Goal: Task Accomplishment & Management: Complete application form

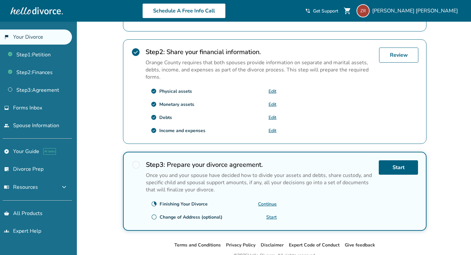
click at [270, 201] on link "Continue" at bounding box center [267, 204] width 19 height 6
click at [269, 201] on link "Continue" at bounding box center [267, 204] width 19 height 6
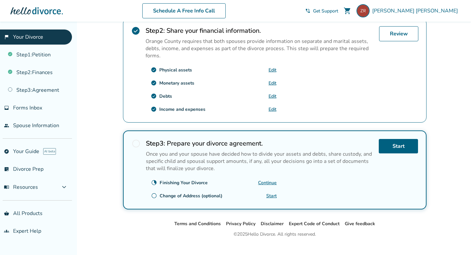
scroll to position [210, 0]
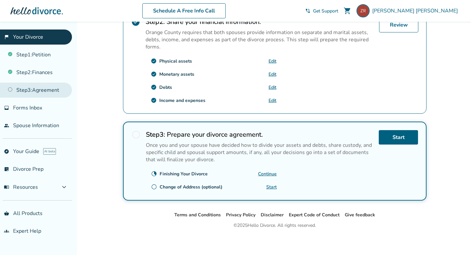
click at [35, 89] on link "Step 3 : Agreement" at bounding box center [36, 90] width 72 height 15
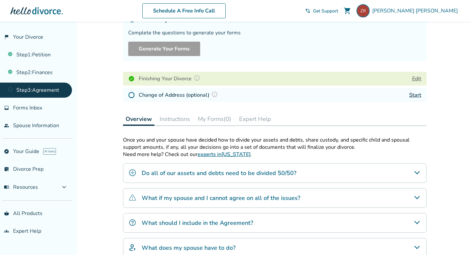
scroll to position [55, 0]
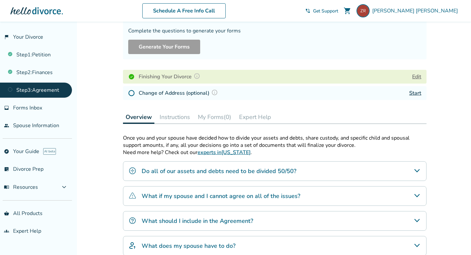
click at [174, 119] on button "Instructions" at bounding box center [175, 116] width 36 height 13
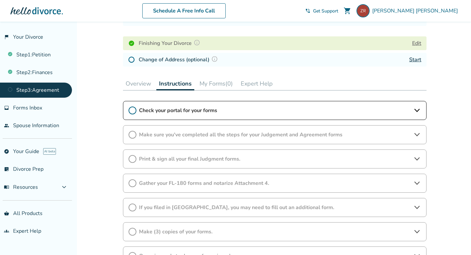
scroll to position [94, 0]
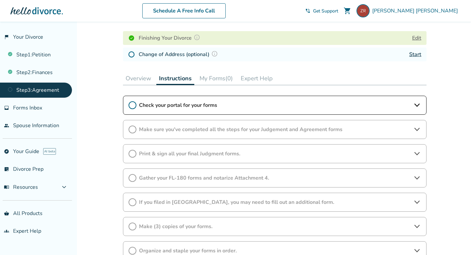
click at [149, 100] on div "Check your portal for your forms" at bounding box center [275, 105] width 304 height 19
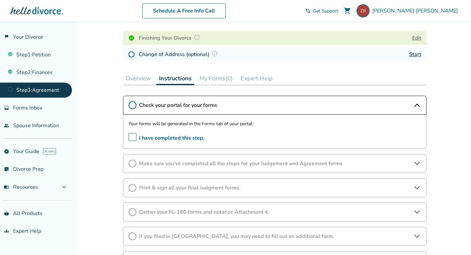
click at [134, 137] on span "I have completed this step." at bounding box center [167, 138] width 76 height 10
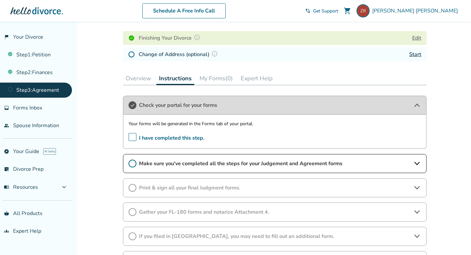
click at [151, 162] on span "Make sure you've completed all the steps for your Judgement and Agreement forms" at bounding box center [275, 163] width 272 height 7
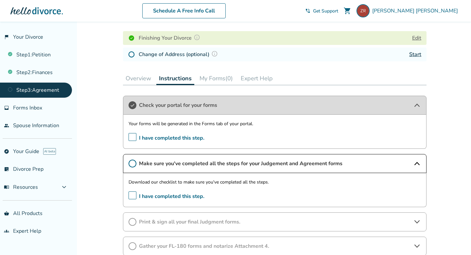
click at [133, 192] on span "I have completed this step." at bounding box center [167, 196] width 76 height 10
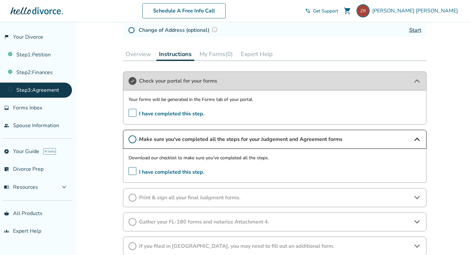
scroll to position [119, 0]
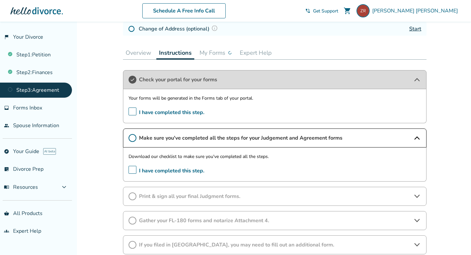
click at [133, 172] on span "I have completed this step." at bounding box center [167, 171] width 76 height 10
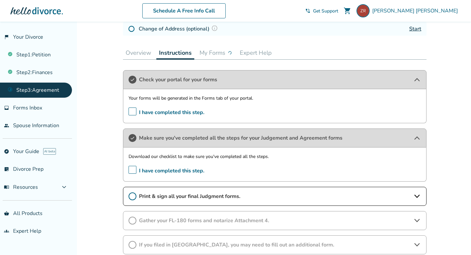
click at [151, 195] on span "Print & sign all your final Judgment forms." at bounding box center [275, 196] width 272 height 7
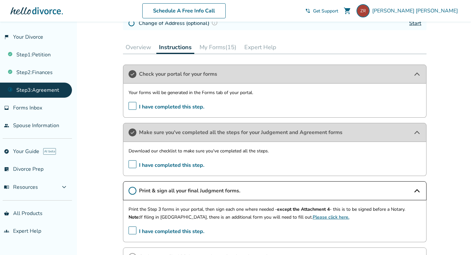
scroll to position [114, 0]
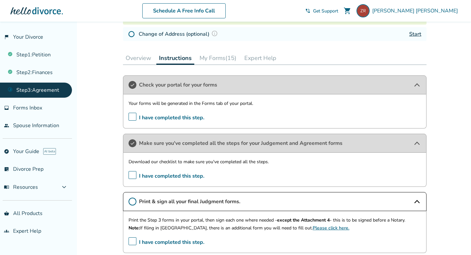
click at [218, 51] on button "My Forms (15)" at bounding box center [218, 57] width 42 height 13
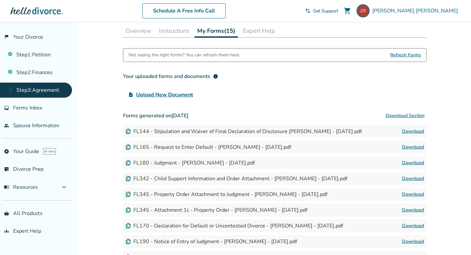
scroll to position [156, 0]
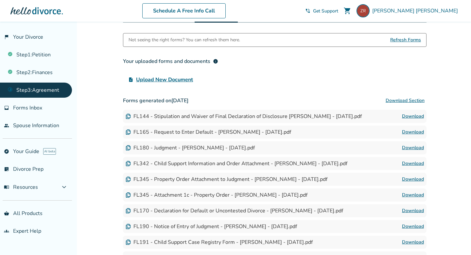
click at [415, 115] on link "Download" at bounding box center [413, 116] width 22 height 8
click at [414, 131] on link "Download" at bounding box center [413, 132] width 22 height 8
click at [410, 147] on link "Download" at bounding box center [413, 148] width 22 height 8
click at [411, 162] on link "Download" at bounding box center [413, 163] width 22 height 8
click at [411, 177] on link "Download" at bounding box center [413, 179] width 22 height 8
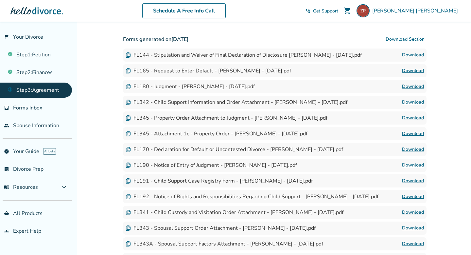
scroll to position [217, 0]
click at [414, 134] on link "Download" at bounding box center [413, 134] width 22 height 8
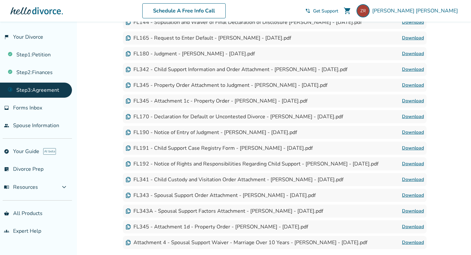
scroll to position [264, 0]
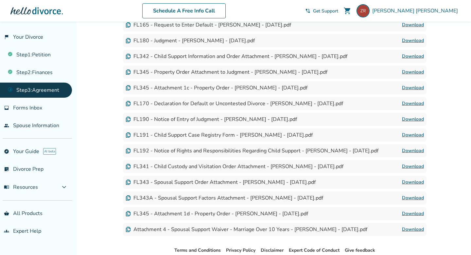
click at [407, 101] on link "Download" at bounding box center [413, 104] width 22 height 8
click at [409, 117] on link "Download" at bounding box center [413, 119] width 22 height 8
click at [411, 134] on link "Download" at bounding box center [413, 135] width 22 height 8
click at [409, 149] on link "Download" at bounding box center [413, 151] width 22 height 8
click at [411, 167] on link "Download" at bounding box center [413, 166] width 22 height 8
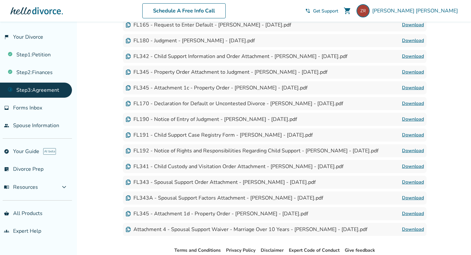
click at [411, 180] on link "Download" at bounding box center [413, 182] width 22 height 8
click at [416, 198] on link "Download" at bounding box center [413, 198] width 22 height 8
click at [413, 214] on link "Download" at bounding box center [413, 214] width 22 height 8
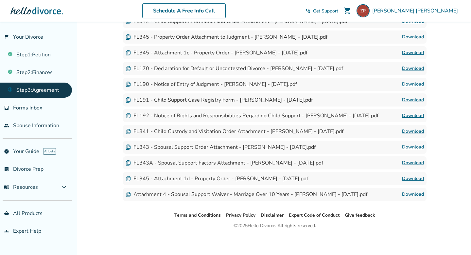
scroll to position [301, 0]
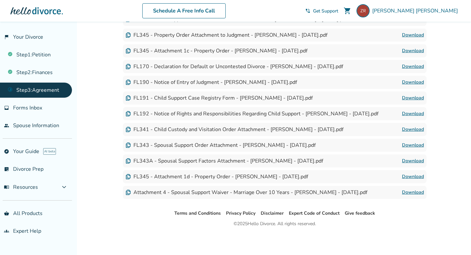
click at [414, 191] on link "Download" at bounding box center [413, 192] width 22 height 8
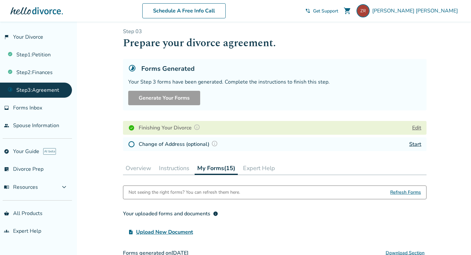
scroll to position [0, 0]
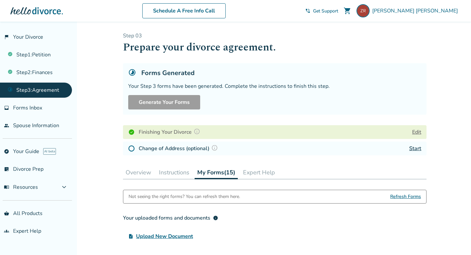
click at [179, 172] on button "Instructions" at bounding box center [174, 172] width 36 height 13
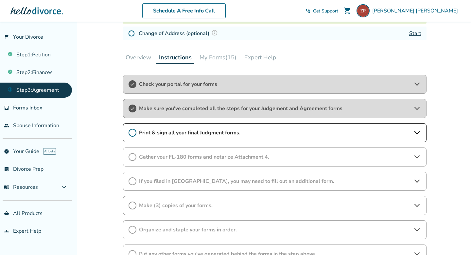
scroll to position [106, 0]
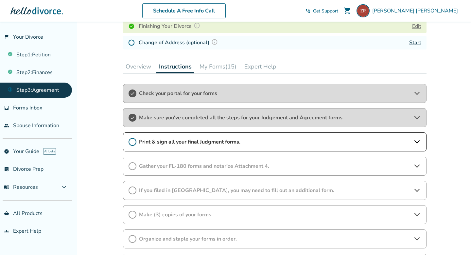
click at [197, 140] on span "Print & sign all your final Judgment forms." at bounding box center [275, 141] width 272 height 7
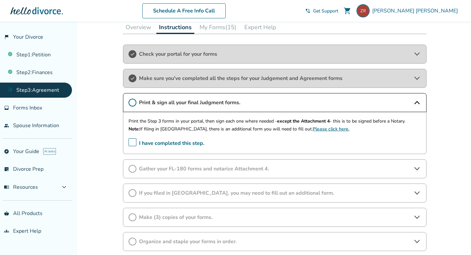
scroll to position [147, 0]
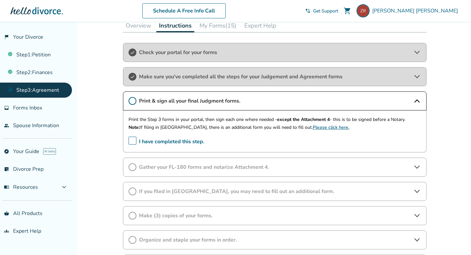
click at [134, 101] on icon at bounding box center [133, 101] width 8 height 8
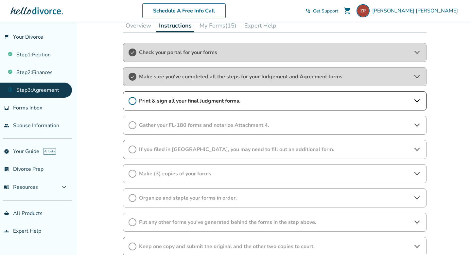
click at [134, 101] on icon at bounding box center [133, 101] width 8 height 8
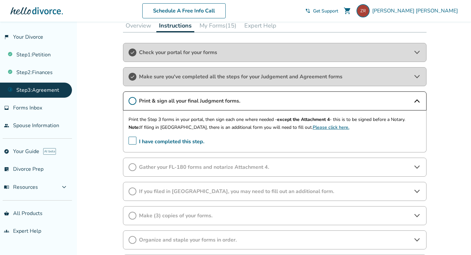
click at [132, 141] on span "I have completed this step." at bounding box center [167, 142] width 76 height 10
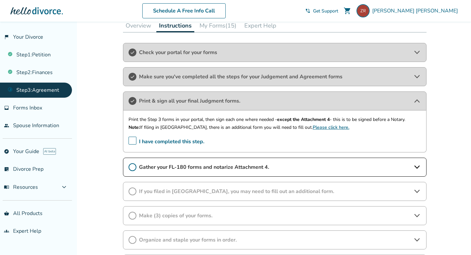
click at [218, 168] on span "Gather your FL-180 forms and notarize Attachment 4." at bounding box center [275, 166] width 272 height 7
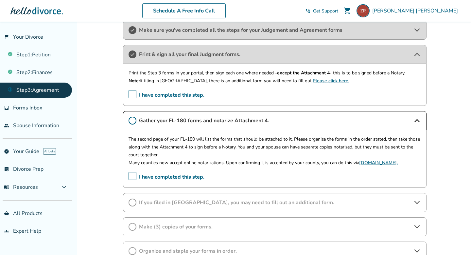
scroll to position [196, 0]
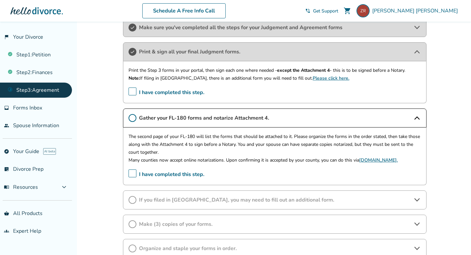
click at [371, 160] on link "[DOMAIN_NAME]." at bounding box center [378, 160] width 39 height 6
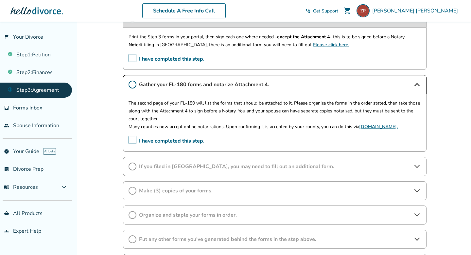
scroll to position [232, 0]
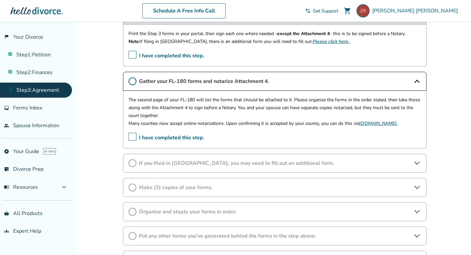
click at [229, 164] on span "If you filed in [GEOGRAPHIC_DATA], you may need to fill out an additional form." at bounding box center [275, 162] width 272 height 7
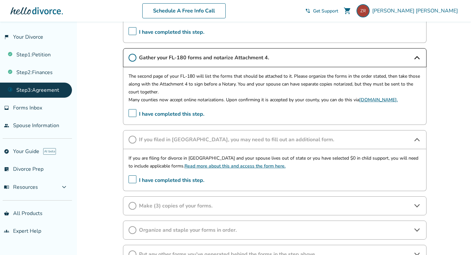
scroll to position [261, 0]
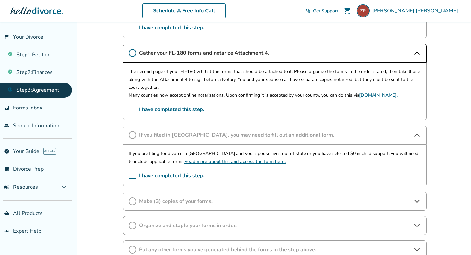
click at [134, 174] on span "I have completed this step." at bounding box center [167, 176] width 76 height 10
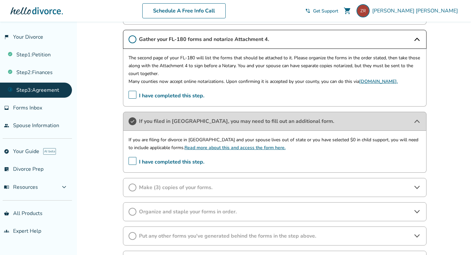
scroll to position [275, 0]
click at [204, 188] on span "Make (3) copies of your forms." at bounding box center [275, 186] width 272 height 7
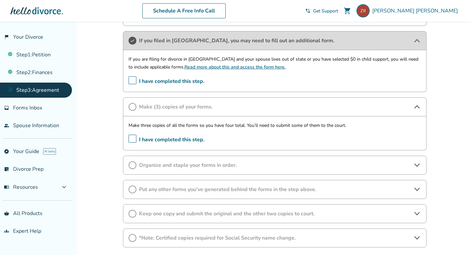
scroll to position [357, 0]
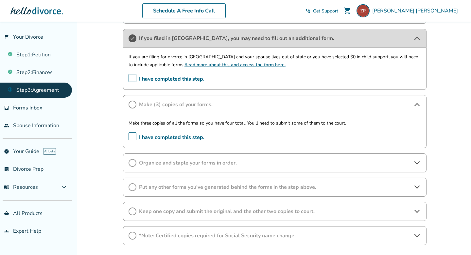
click at [203, 159] on span "Organize and staple your forms in order." at bounding box center [275, 162] width 272 height 7
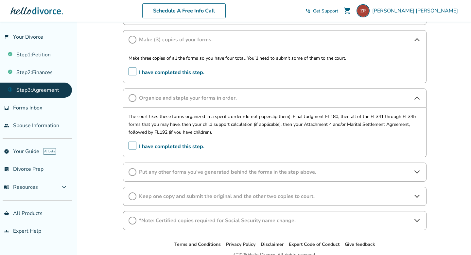
scroll to position [426, 0]
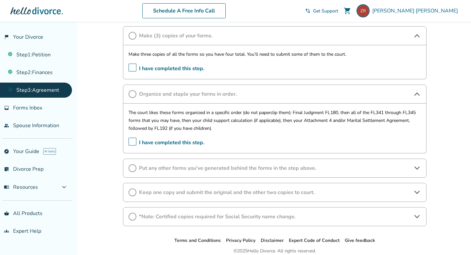
click at [240, 167] on span "Put any other forms you've generated behind the forms in the step above." at bounding box center [275, 167] width 272 height 7
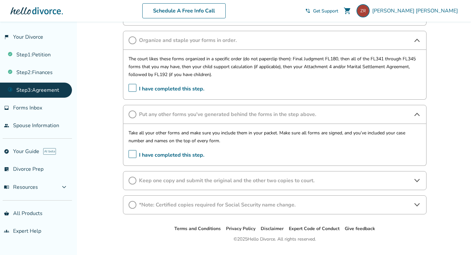
scroll to position [480, 0]
click at [246, 182] on span "Keep one copy and submit the original and the other two copies to court." at bounding box center [275, 179] width 272 height 7
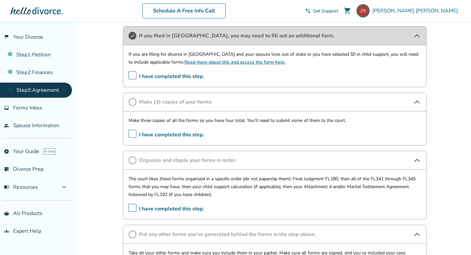
scroll to position [0, 0]
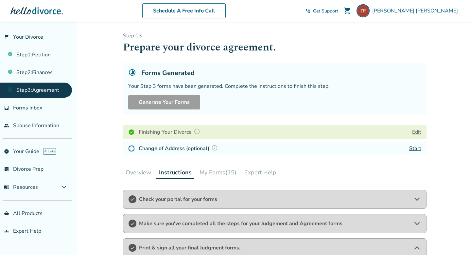
click at [219, 174] on button "My Forms (15)" at bounding box center [218, 172] width 42 height 13
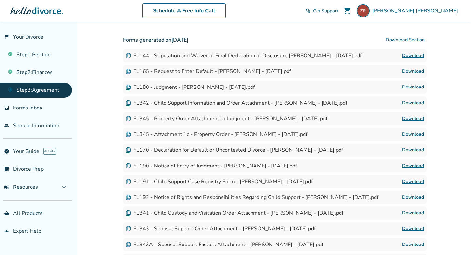
scroll to position [217, 0]
click at [413, 40] on button "Download Section" at bounding box center [405, 40] width 43 height 13
click at [451, 109] on div "Added to cart Step 0 3 Prepare your divorce agreement. Forms Generated Your Ste…" at bounding box center [235, 72] width 471 height 534
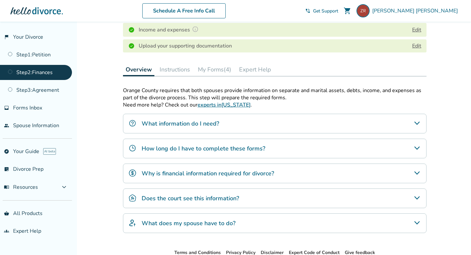
scroll to position [145, 0]
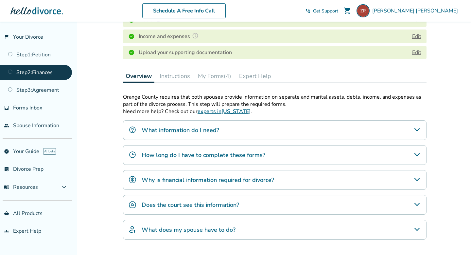
click at [168, 77] on button "Instructions" at bounding box center [175, 75] width 36 height 13
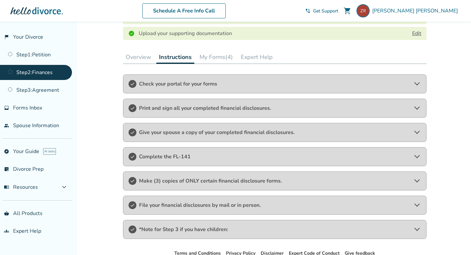
scroll to position [166, 0]
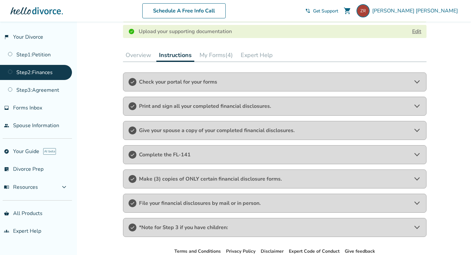
click at [177, 82] on span "Check your portal for your forms" at bounding box center [275, 81] width 272 height 7
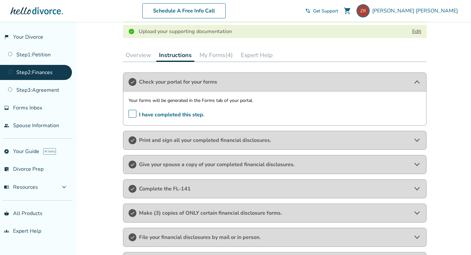
click at [178, 140] on span "Print and sign all your completed financial disclosures." at bounding box center [275, 140] width 272 height 7
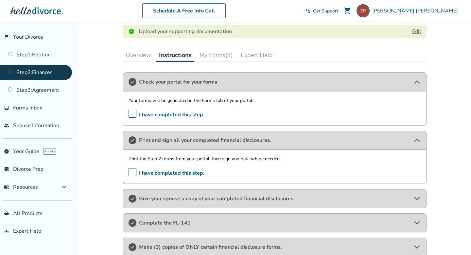
click at [221, 56] on button "My Forms (4)" at bounding box center [216, 54] width 39 height 13
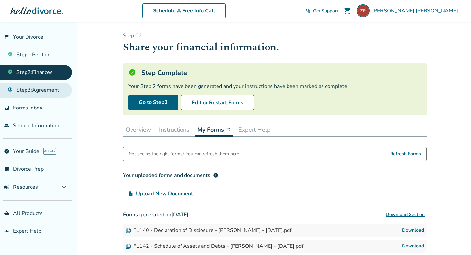
click at [53, 88] on link "Step 3 : Agreement" at bounding box center [36, 90] width 72 height 15
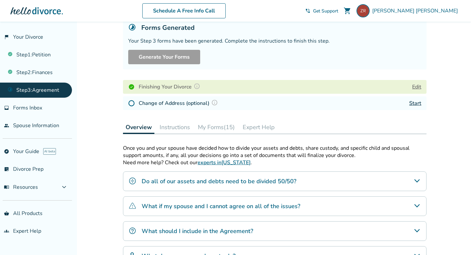
scroll to position [45, 0]
click at [175, 128] on button "Instructions" at bounding box center [175, 127] width 36 height 13
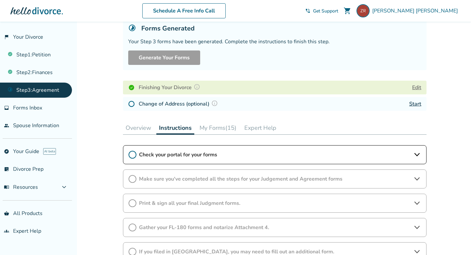
click at [184, 154] on span "Check your portal for your forms" at bounding box center [275, 154] width 272 height 7
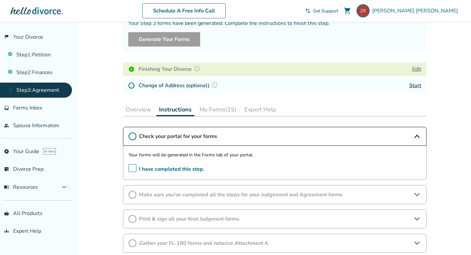
scroll to position [71, 0]
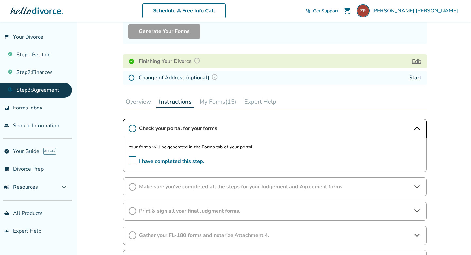
click at [133, 158] on span "I have completed this step." at bounding box center [167, 161] width 76 height 10
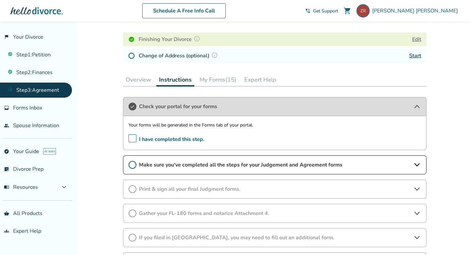
scroll to position [94, 0]
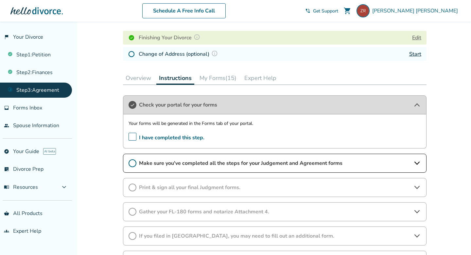
click at [191, 163] on span "Make sure you've completed all the steps for your Judgement and Agreement forms" at bounding box center [275, 162] width 272 height 7
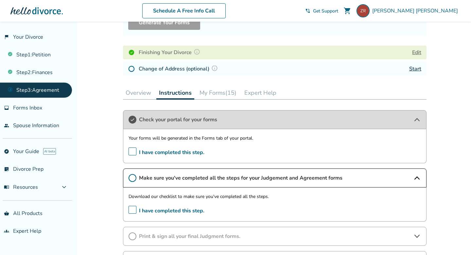
scroll to position [71, 0]
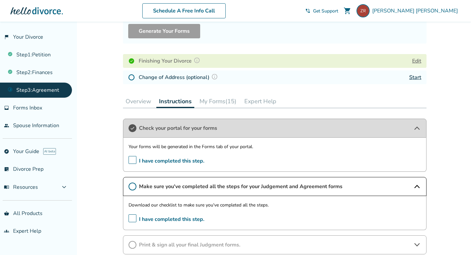
click at [219, 98] on button "My Forms (15)" at bounding box center [218, 101] width 42 height 13
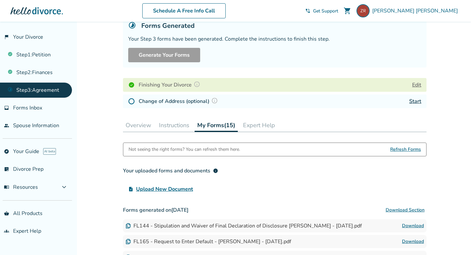
scroll to position [57, 0]
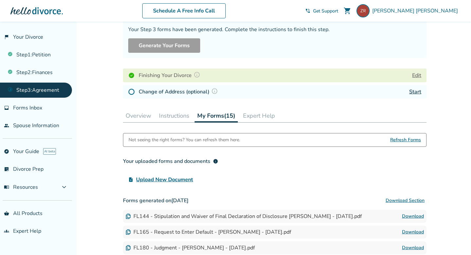
click at [133, 117] on button "Overview" at bounding box center [138, 115] width 31 height 13
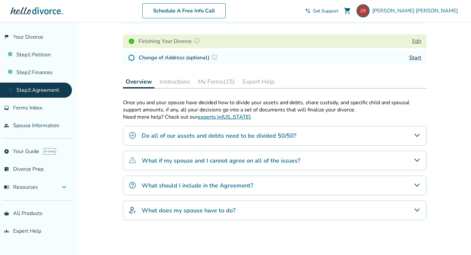
scroll to position [93, 0]
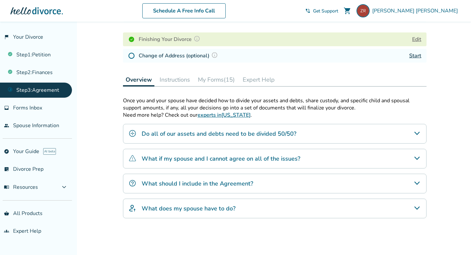
click at [170, 181] on h4 "What should I include in the Agreement?" at bounding box center [198, 183] width 112 height 9
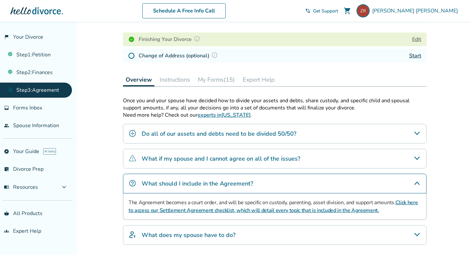
click at [166, 208] on link "Click here to access our Settlement Agreement checklist, which will detail ever…" at bounding box center [273, 206] width 289 height 15
